Goal: Task Accomplishment & Management: Complete application form

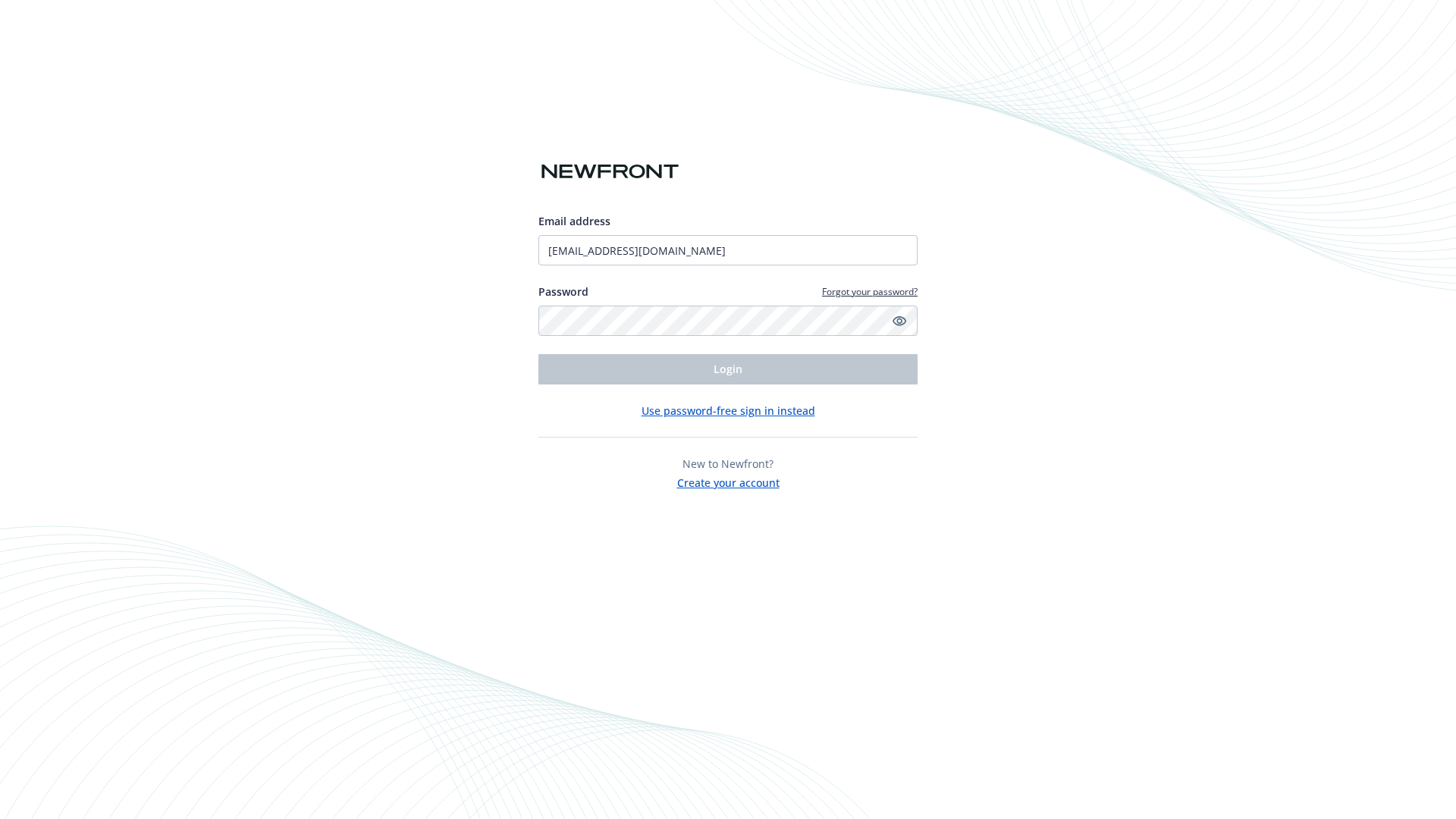
type input "[EMAIL_ADDRESS][DOMAIN_NAME]"
click at [728, 370] on span "Login" at bounding box center [728, 369] width 29 height 14
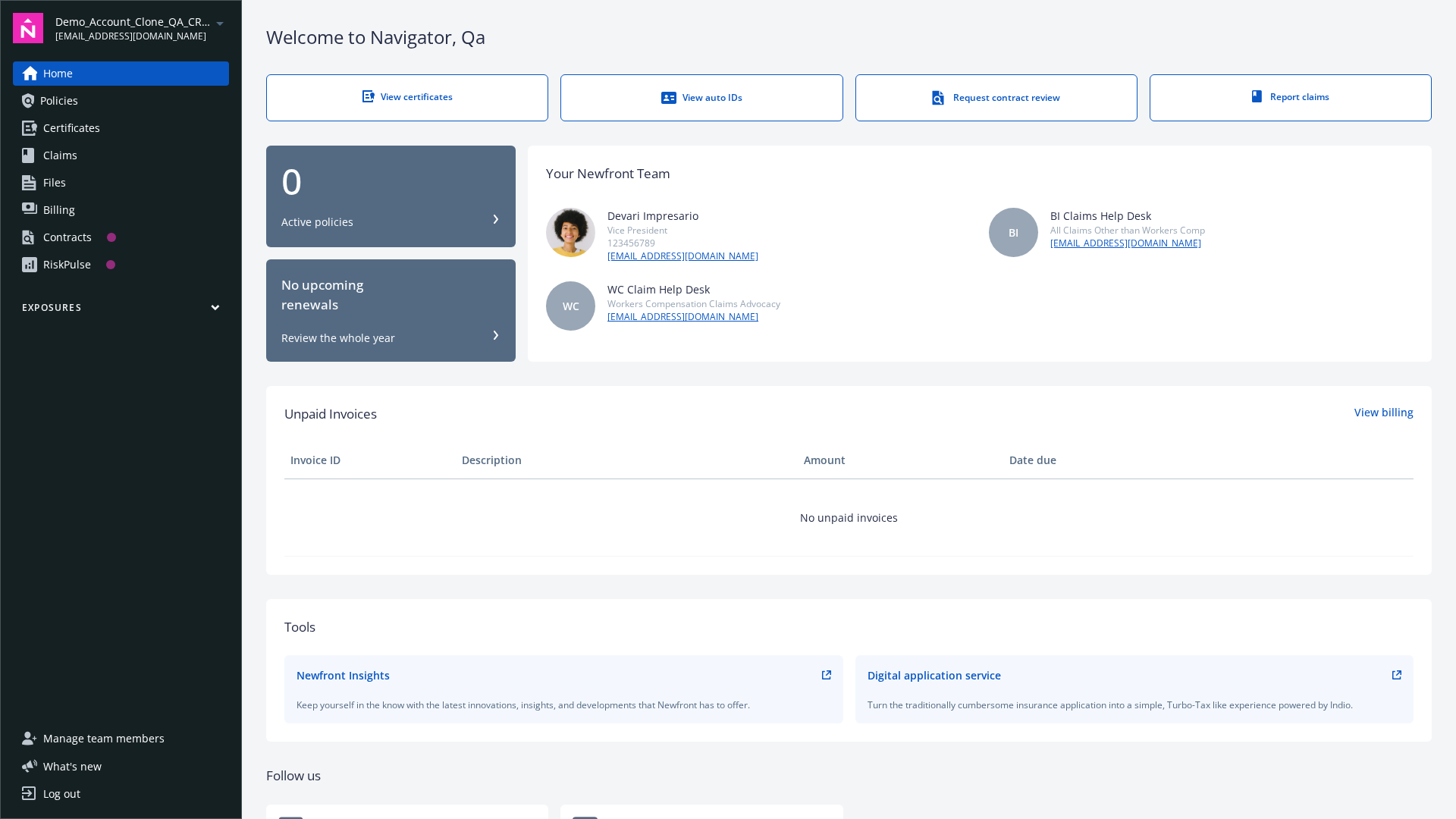
click at [142, 28] on span "Demo_Account_Clone_QA_CR_Tests_Prospect" at bounding box center [133, 21] width 156 height 16
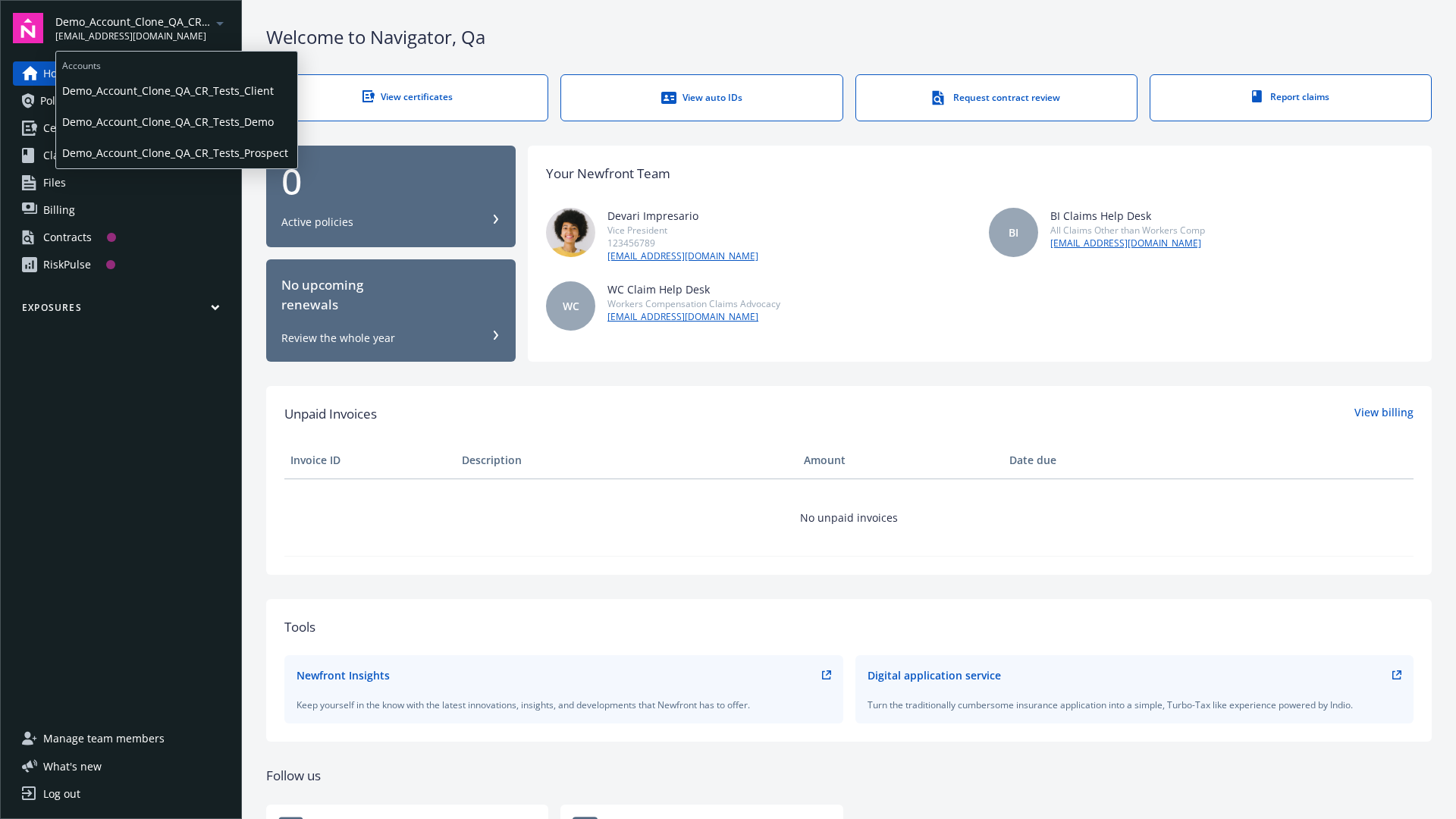
click at [175, 90] on span "Demo_Account_Clone_QA_CR_Tests_Client" at bounding box center [177, 91] width 229 height 32
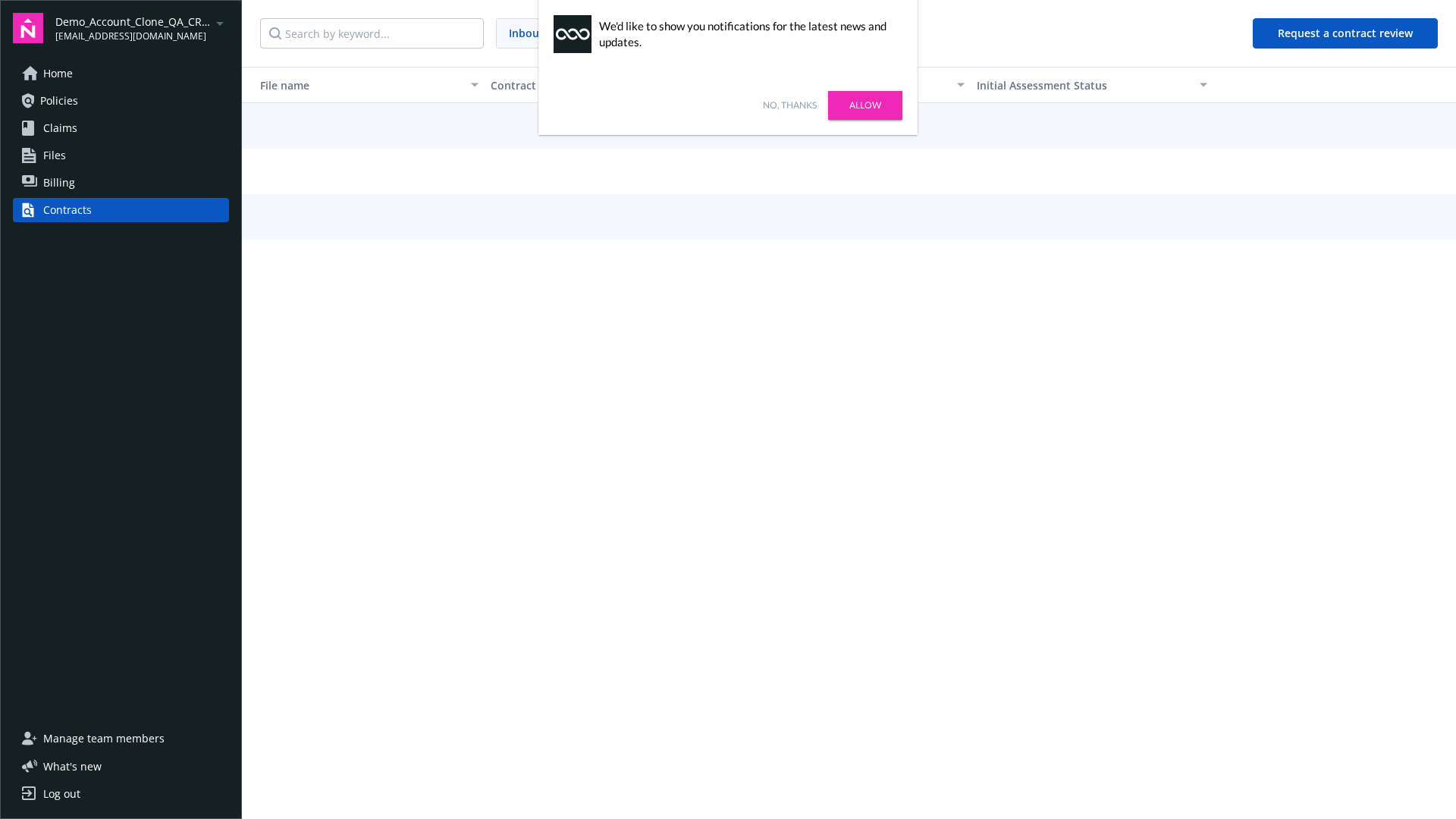
click at [790, 105] on link "No, thanks" at bounding box center [790, 105] width 54 height 13
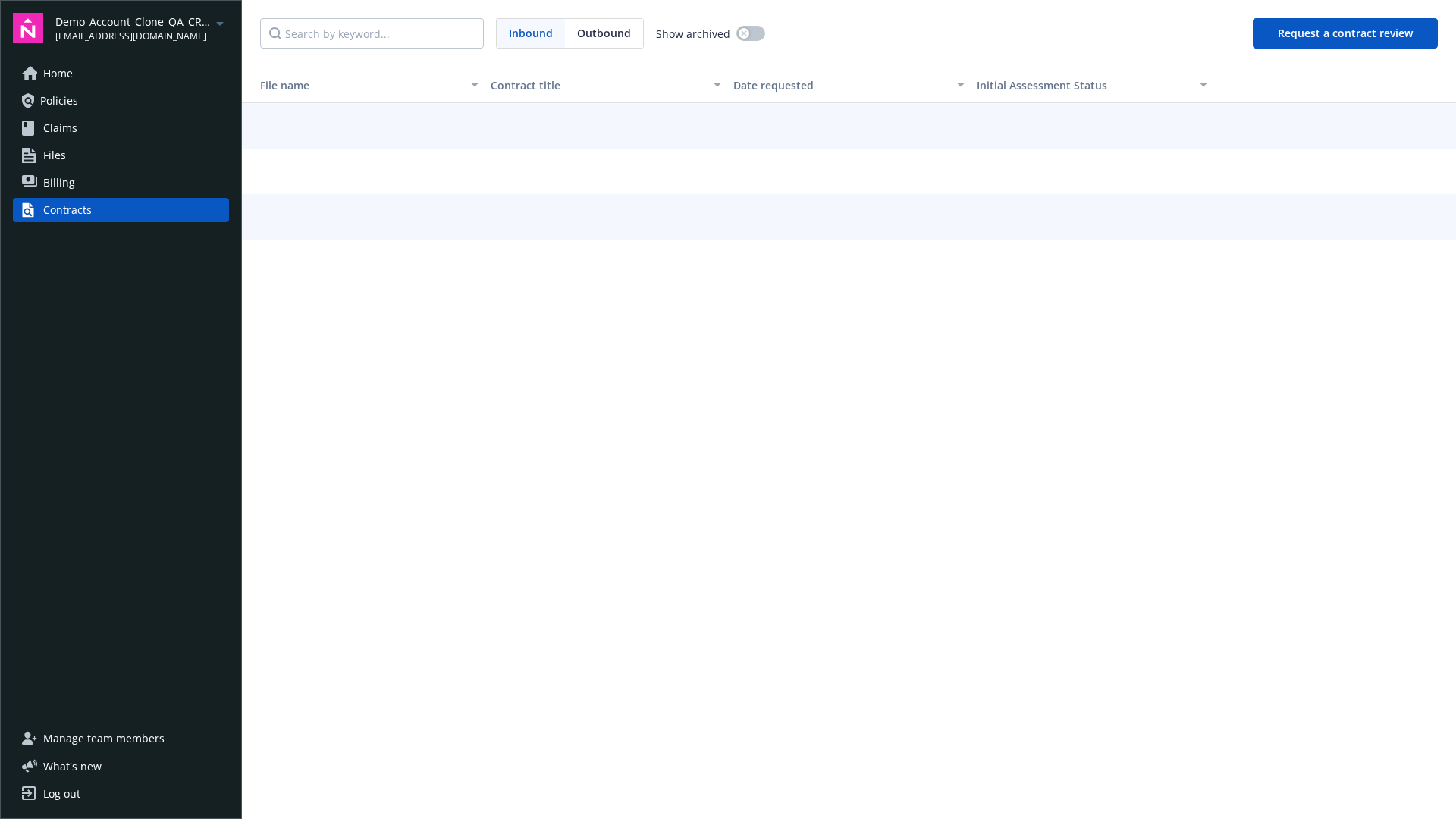
click at [1346, 33] on button "Request a contract review" at bounding box center [1345, 33] width 185 height 31
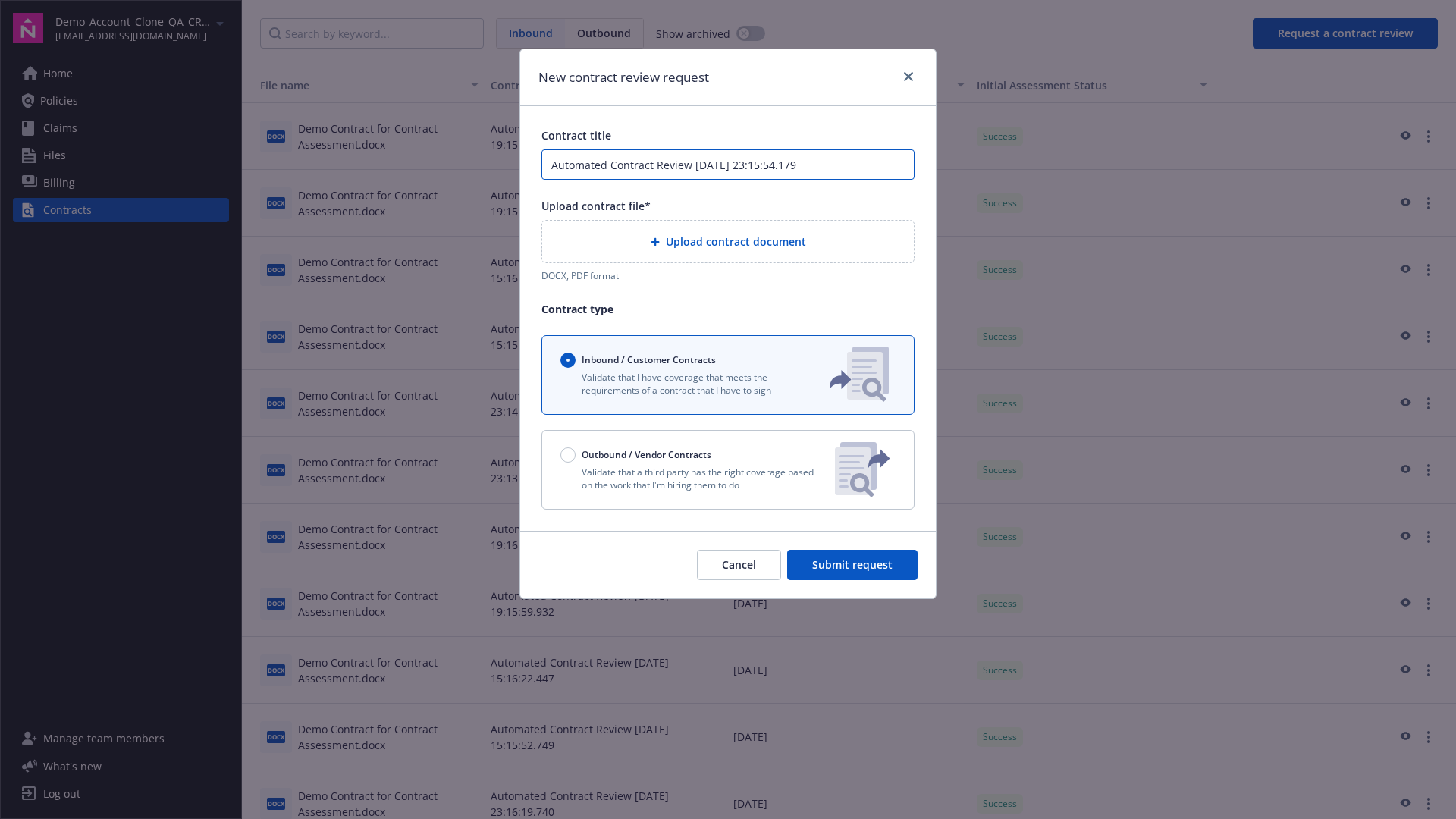
type input "Automated Contract Review 09-11-2025 23:15:54.179"
click at [728, 469] on p "Validate that a third party has the right coverage based on the work that I'm h…" at bounding box center [691, 478] width 263 height 26
radio input "false"
radio input "true"
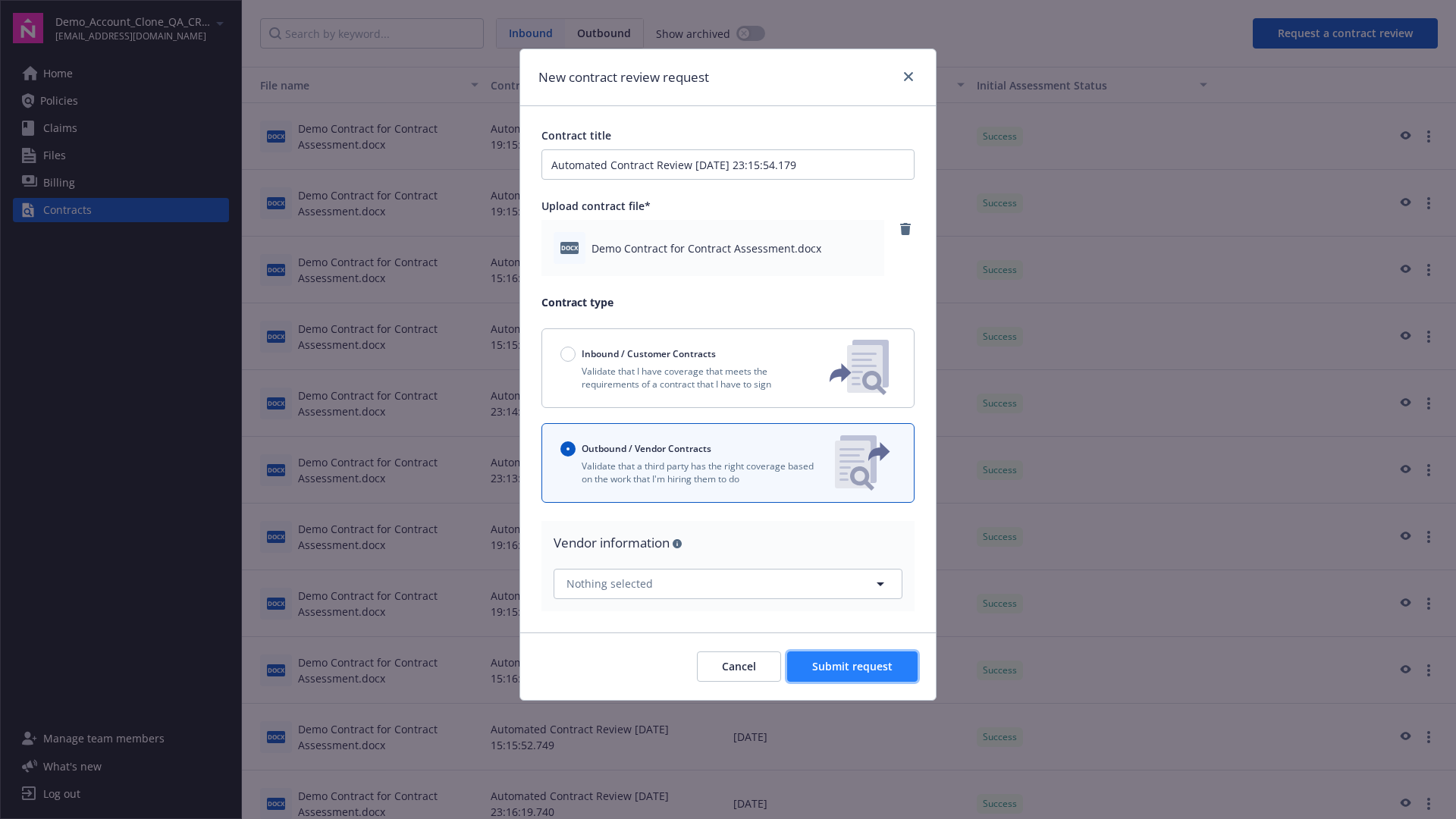
click at [854, 666] on span "Submit request" at bounding box center [852, 666] width 80 height 14
